Goal: Book appointment/travel/reservation

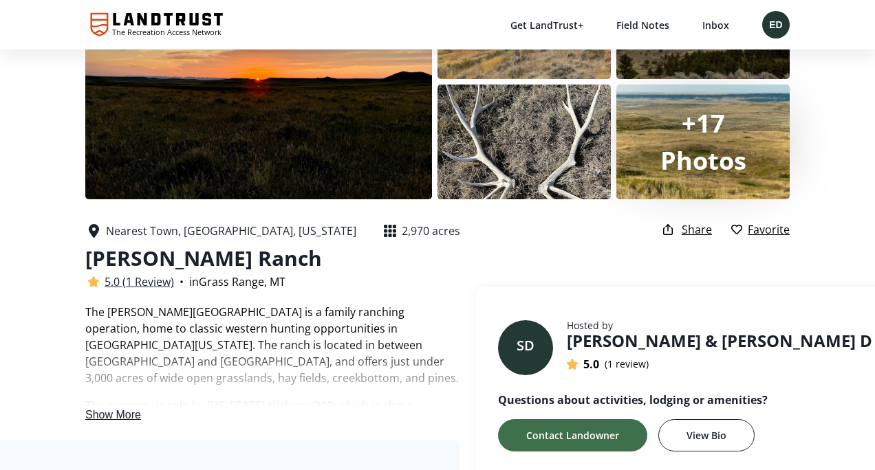
scroll to position [40, 0]
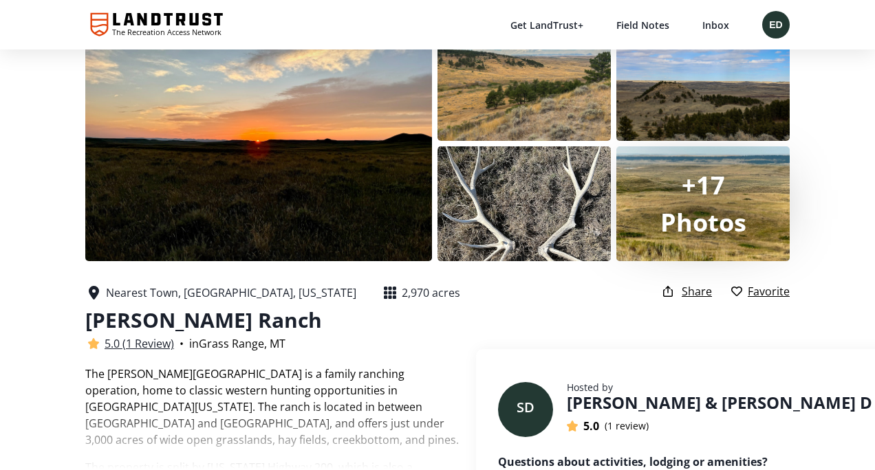
click at [705, 245] on div at bounding box center [702, 203] width 173 height 115
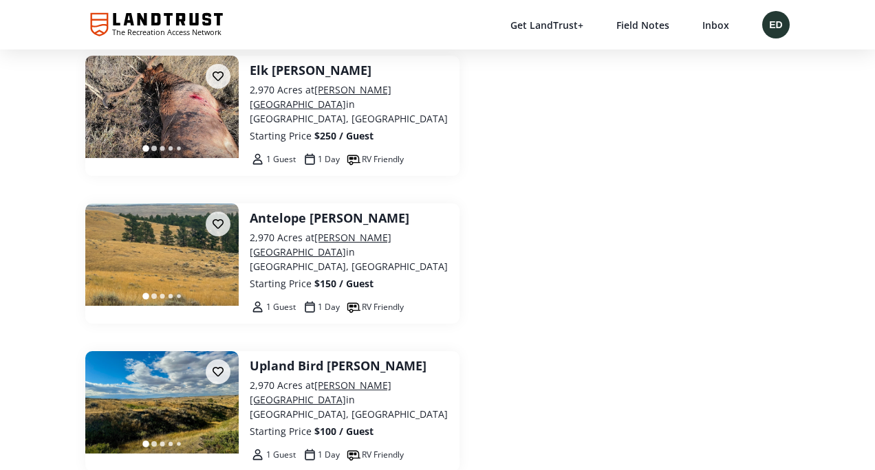
scroll to position [2675, 0]
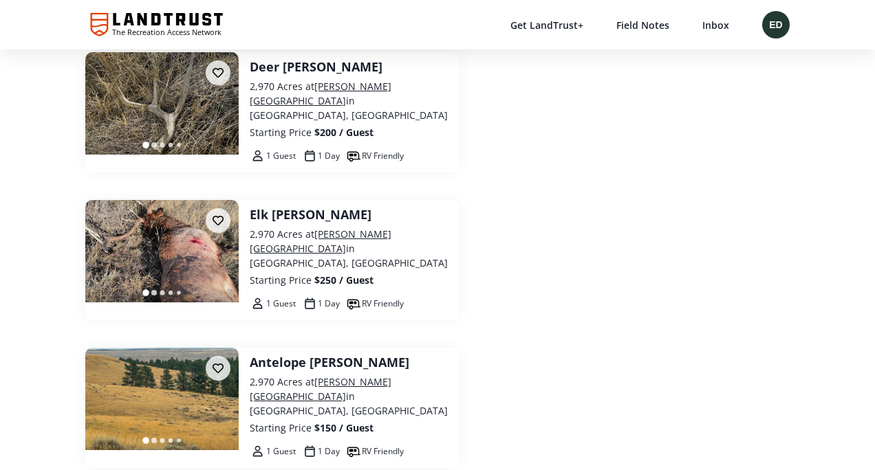
click at [210, 155] on img at bounding box center [161, 103] width 153 height 102
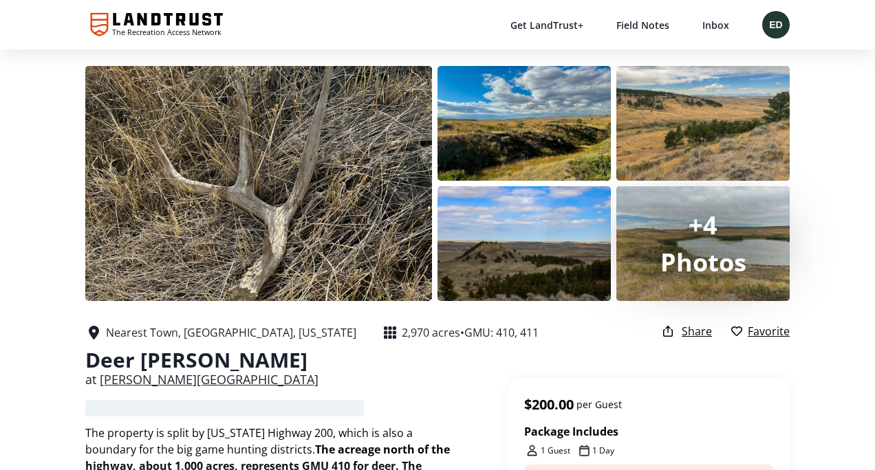
click at [733, 246] on span "Photos" at bounding box center [703, 263] width 86 height 34
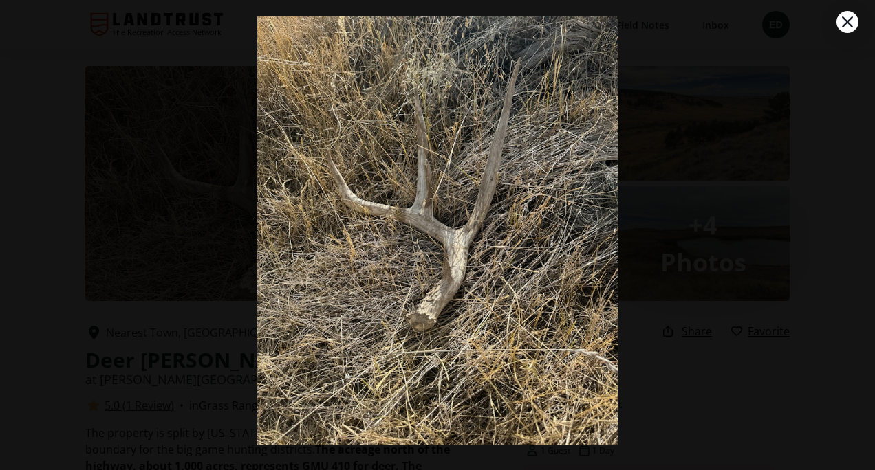
scroll to position [52, 0]
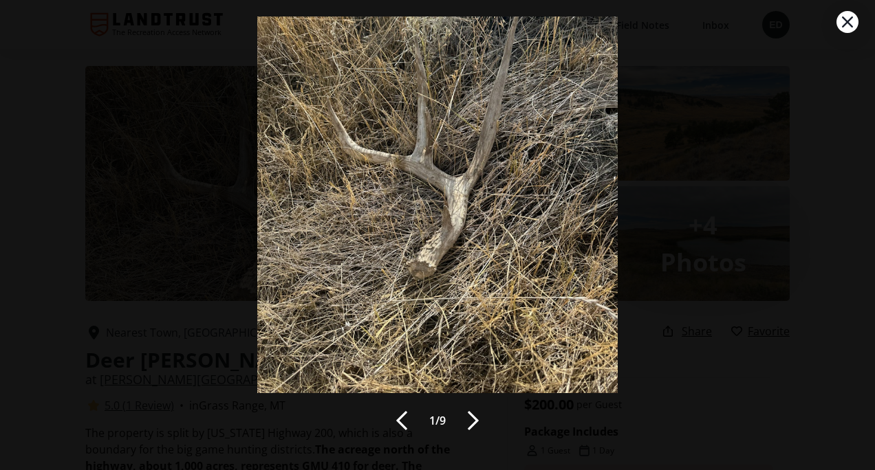
click at [470, 428] on button at bounding box center [473, 421] width 22 height 22
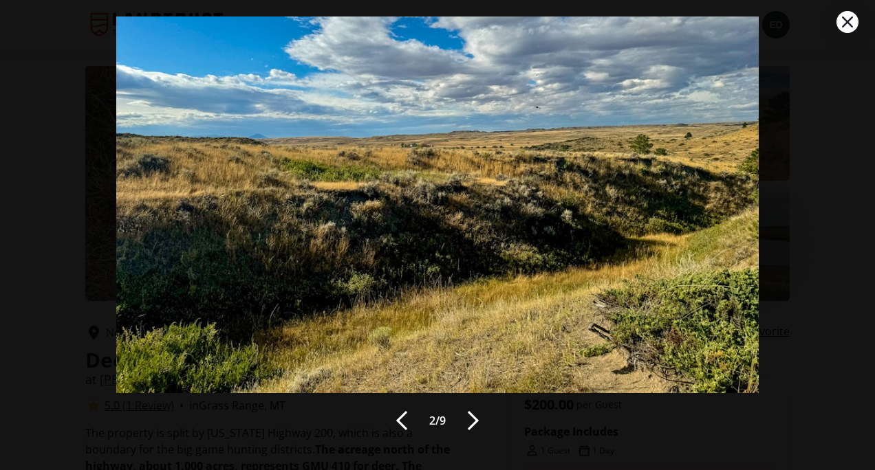
click at [470, 428] on button at bounding box center [473, 421] width 22 height 22
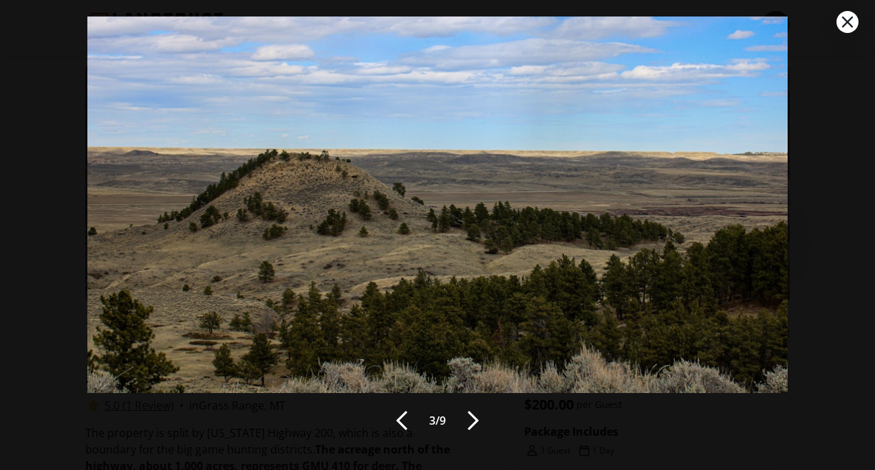
click at [470, 428] on button at bounding box center [473, 421] width 22 height 22
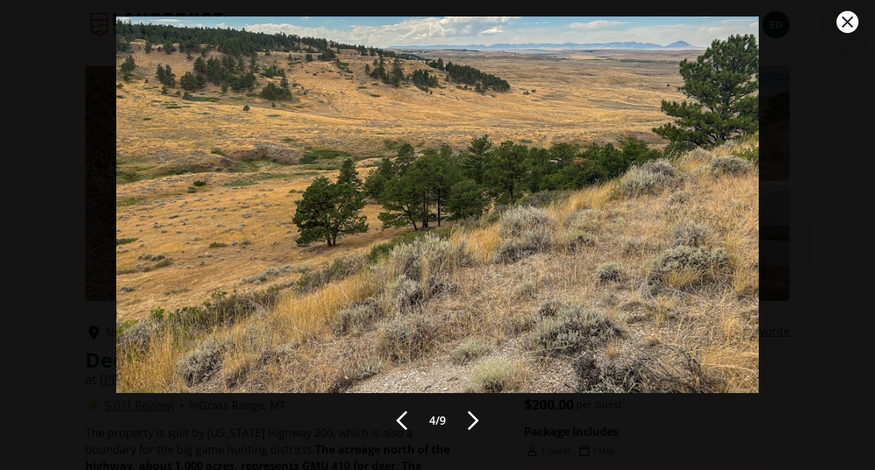
click at [470, 428] on button at bounding box center [473, 421] width 22 height 22
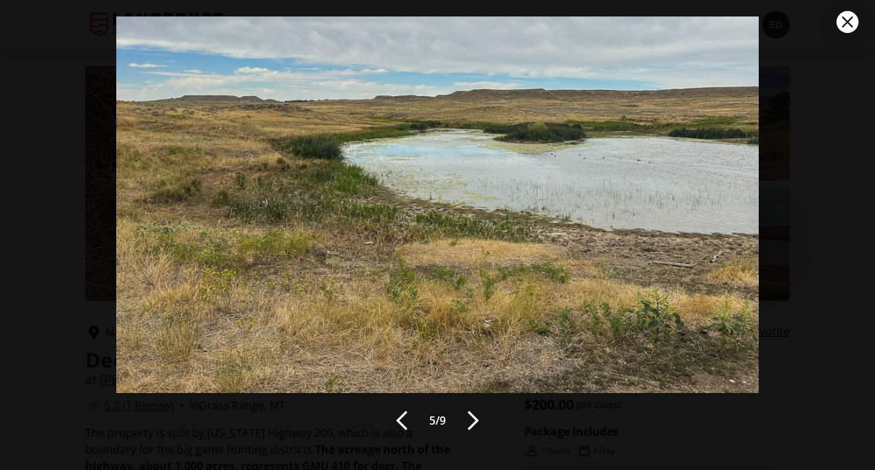
click at [470, 428] on button at bounding box center [473, 421] width 22 height 22
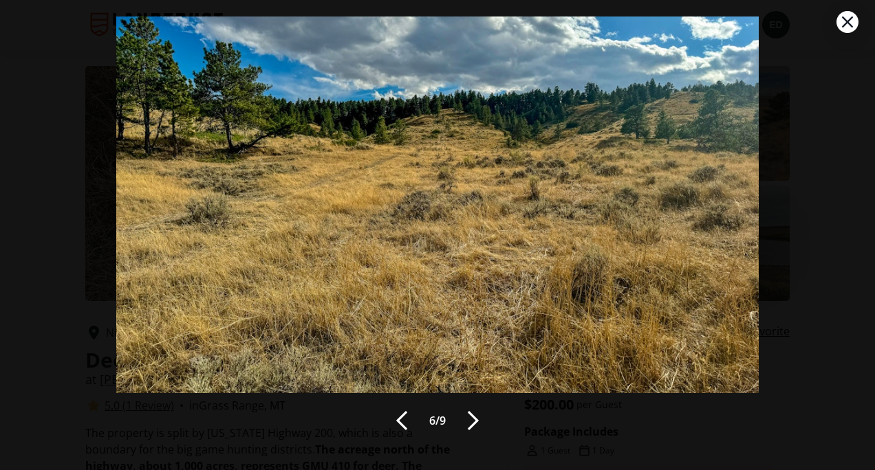
click at [470, 428] on button at bounding box center [473, 421] width 22 height 22
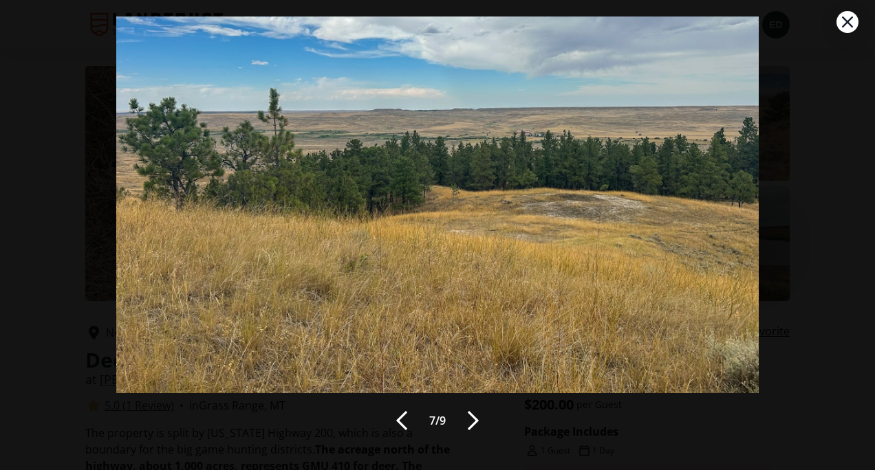
click at [470, 428] on button at bounding box center [473, 421] width 22 height 22
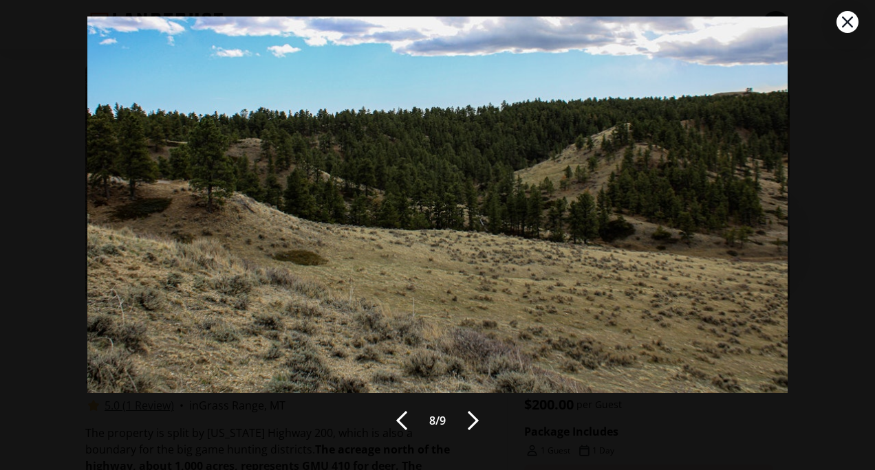
click at [470, 428] on button at bounding box center [473, 421] width 22 height 22
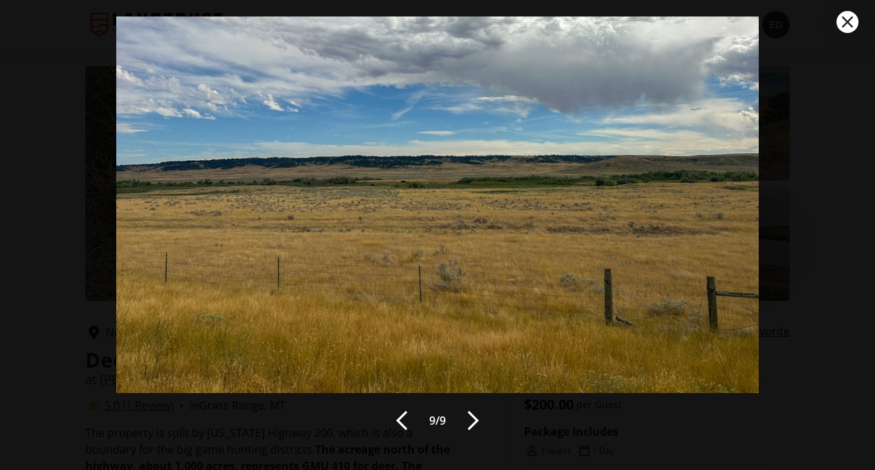
click at [851, 25] on icon at bounding box center [847, 22] width 11 height 11
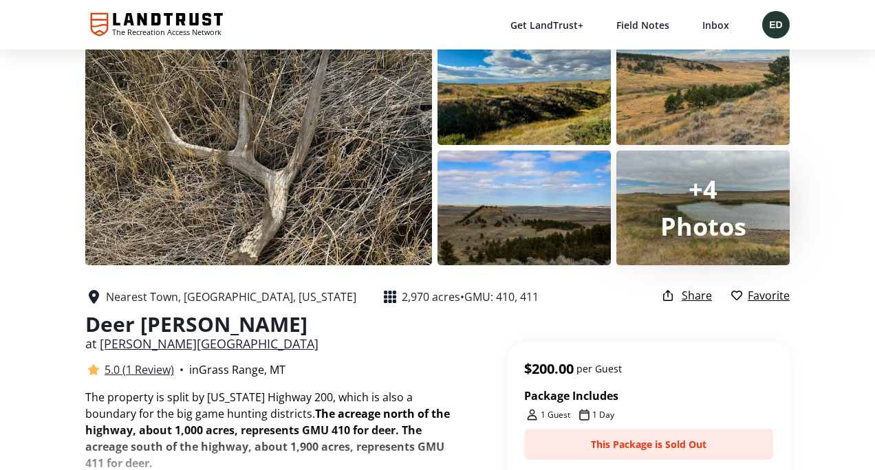
scroll to position [0, 0]
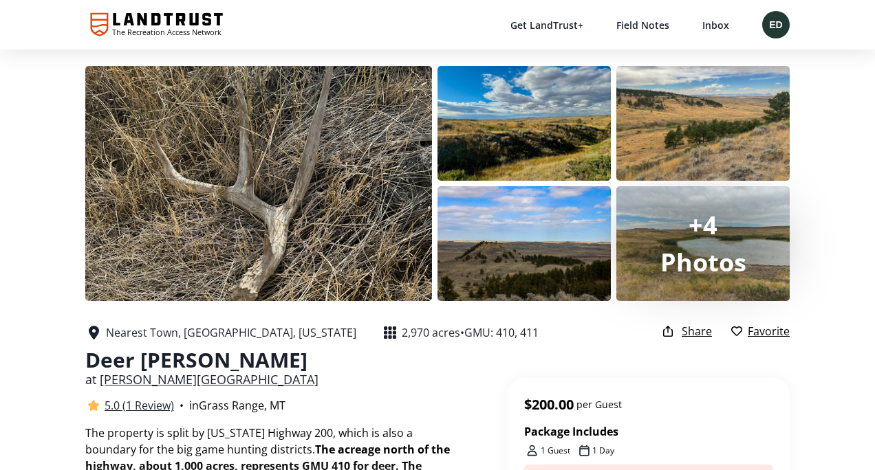
click at [134, 382] on link "[PERSON_NAME][GEOGRAPHIC_DATA]" at bounding box center [209, 379] width 219 height 17
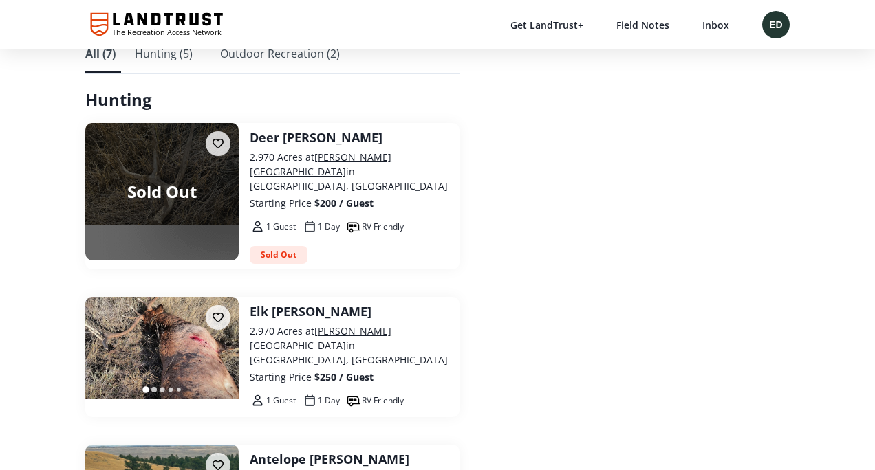
scroll to position [2574, 0]
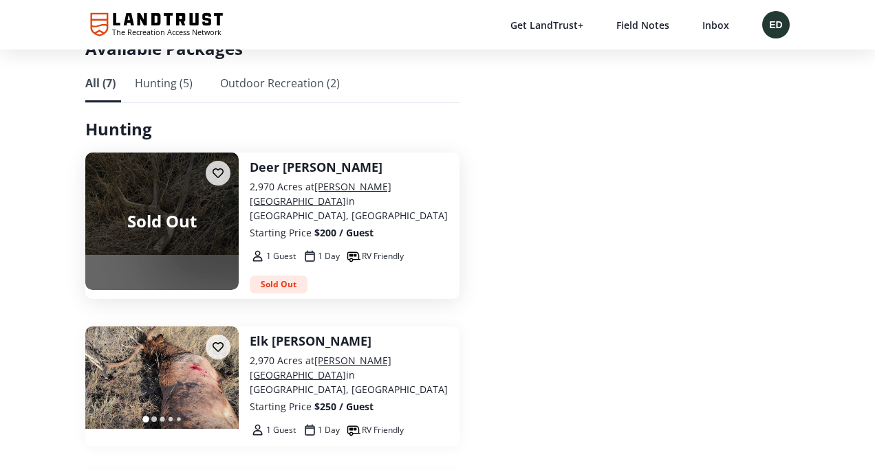
click at [276, 171] on div "Deer [PERSON_NAME]" at bounding box center [349, 167] width 199 height 19
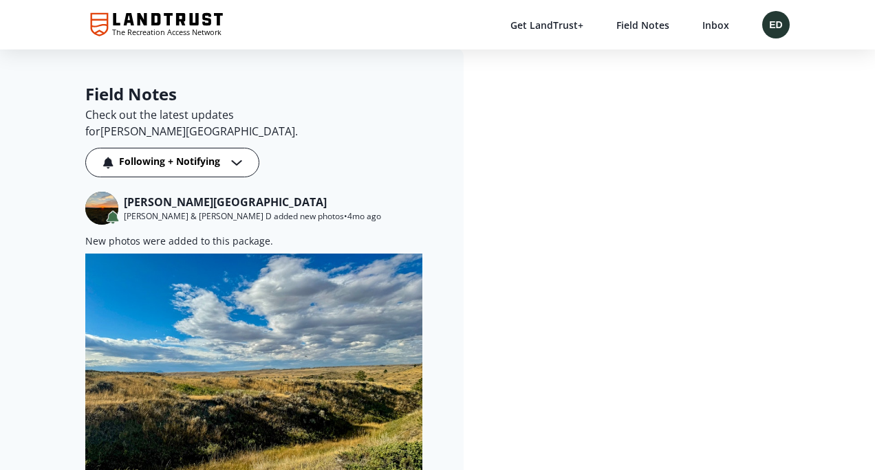
scroll to position [1438, 0]
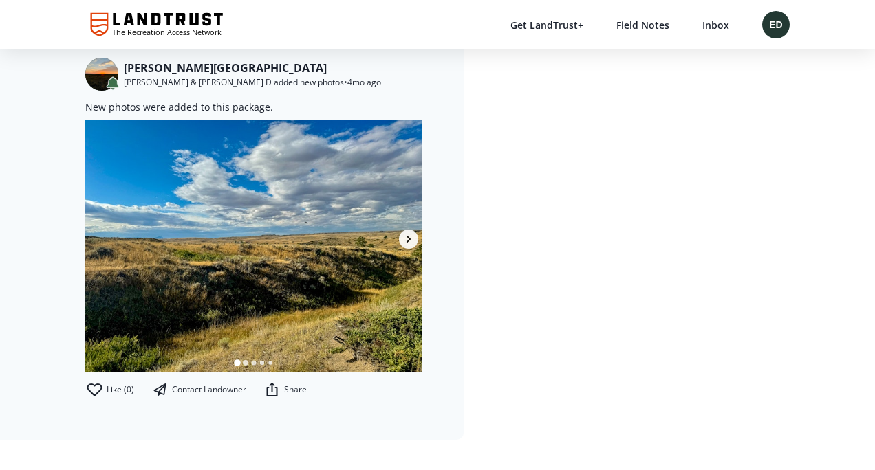
click at [320, 247] on img at bounding box center [253, 246] width 337 height 253
click at [413, 229] on button "button" at bounding box center [408, 239] width 21 height 21
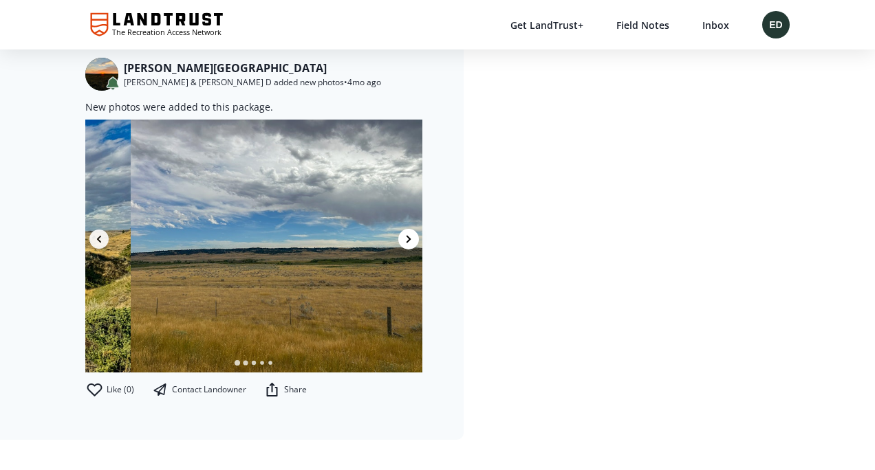
click at [413, 229] on button "button" at bounding box center [408, 239] width 21 height 21
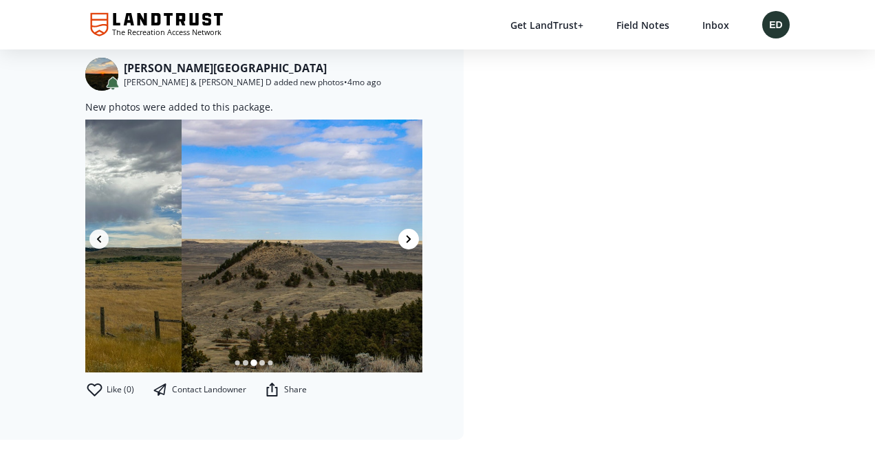
click at [413, 229] on button "button" at bounding box center [408, 239] width 21 height 21
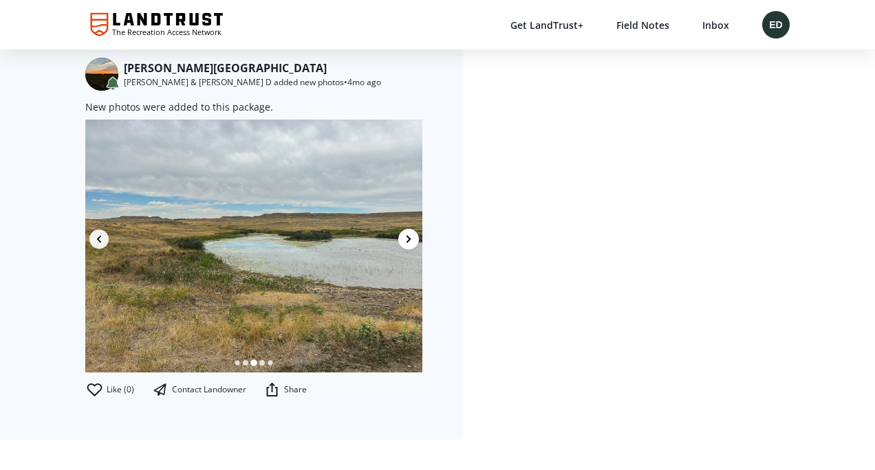
click at [413, 229] on button "button" at bounding box center [408, 239] width 21 height 21
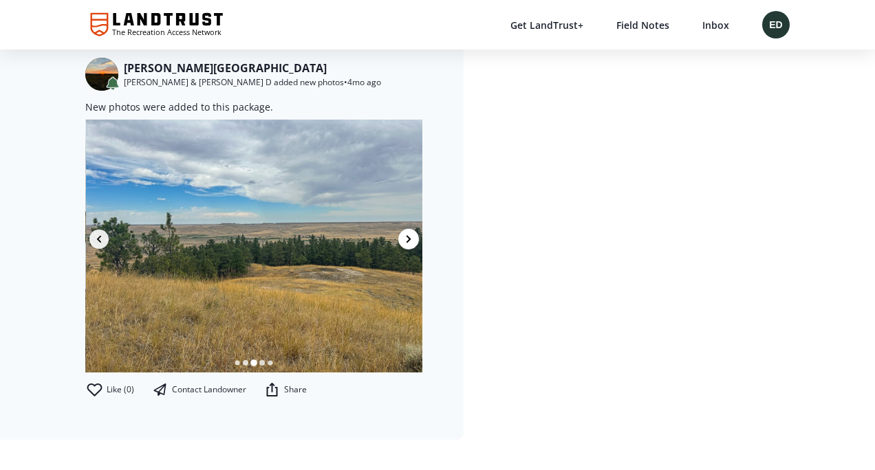
click at [413, 229] on button "button" at bounding box center [408, 239] width 21 height 21
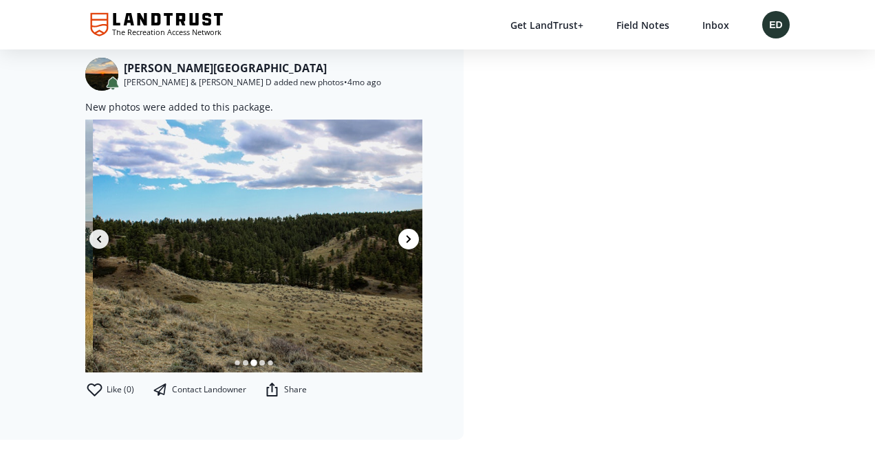
click at [413, 229] on button "button" at bounding box center [408, 239] width 21 height 21
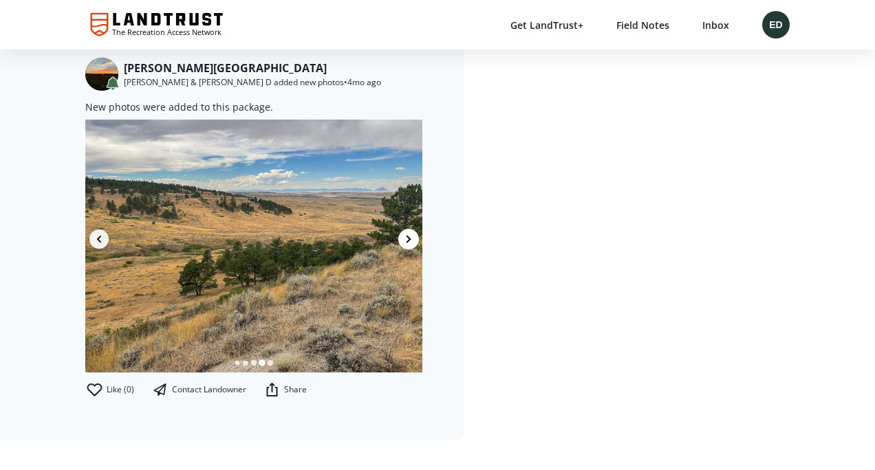
click at [413, 229] on button "button" at bounding box center [408, 239] width 21 height 21
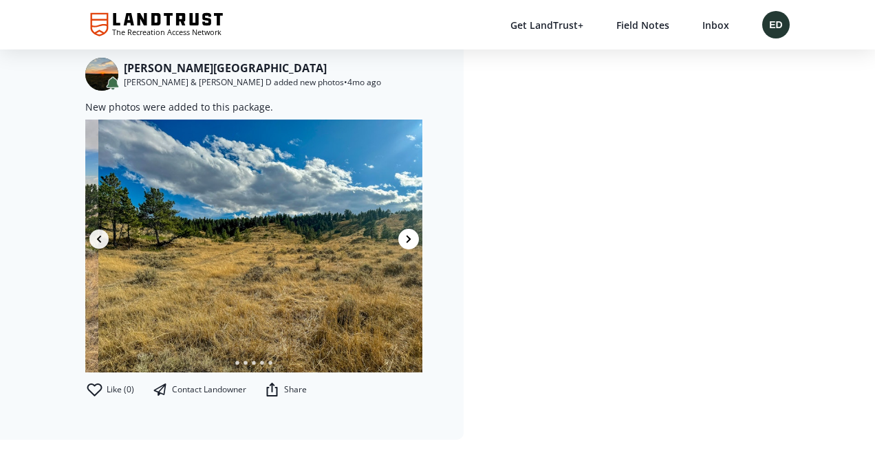
click at [413, 224] on img at bounding box center [266, 246] width 337 height 253
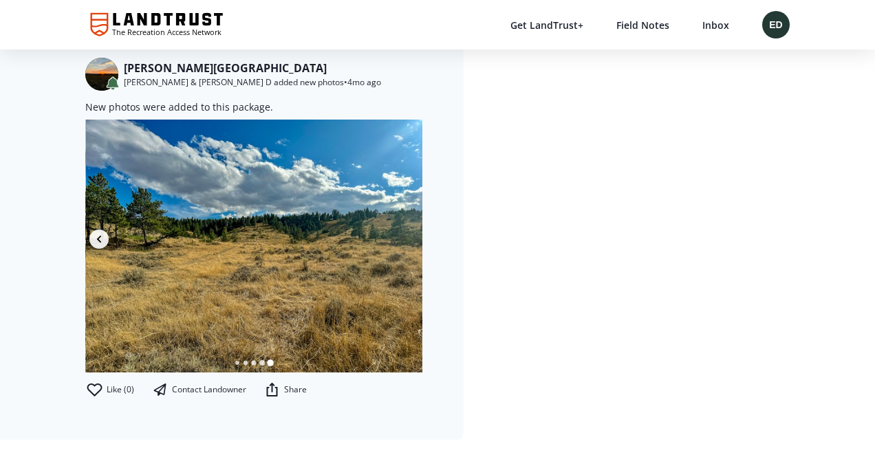
click at [413, 224] on img at bounding box center [254, 246] width 337 height 253
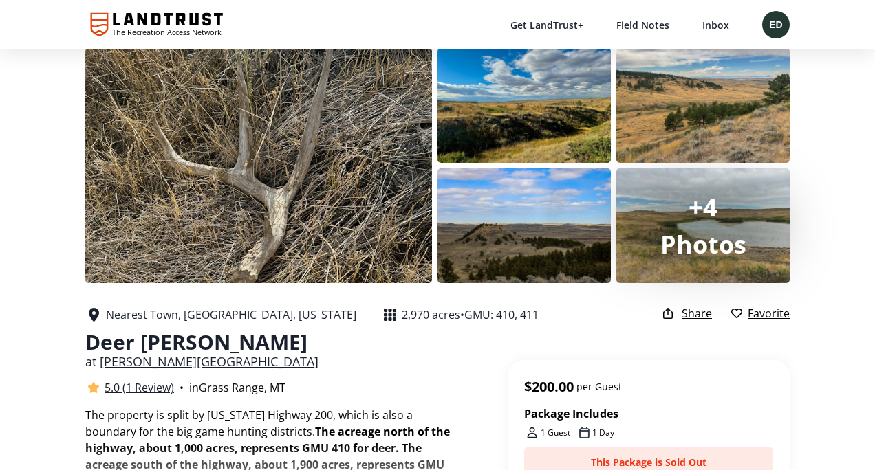
scroll to position [19, 0]
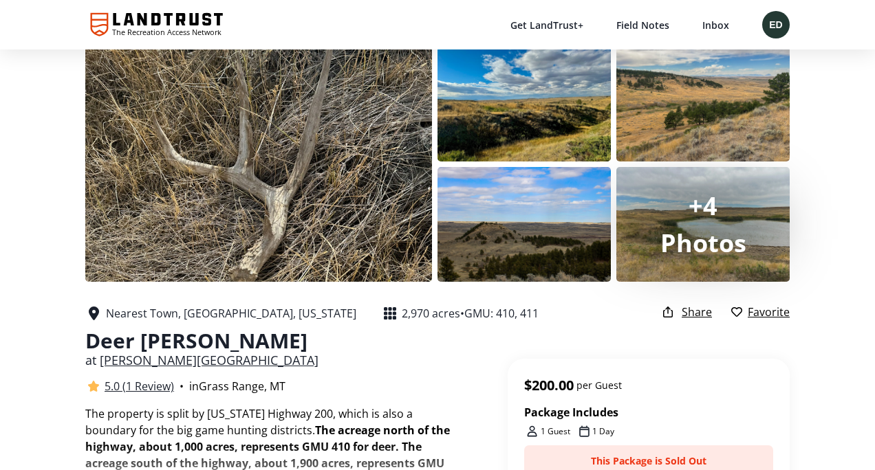
click at [764, 32] on div "ED" at bounding box center [776, 25] width 28 height 28
click at [794, 56] on span "Trips" at bounding box center [784, 56] width 23 height 13
